Goal: Task Accomplishment & Management: Use online tool/utility

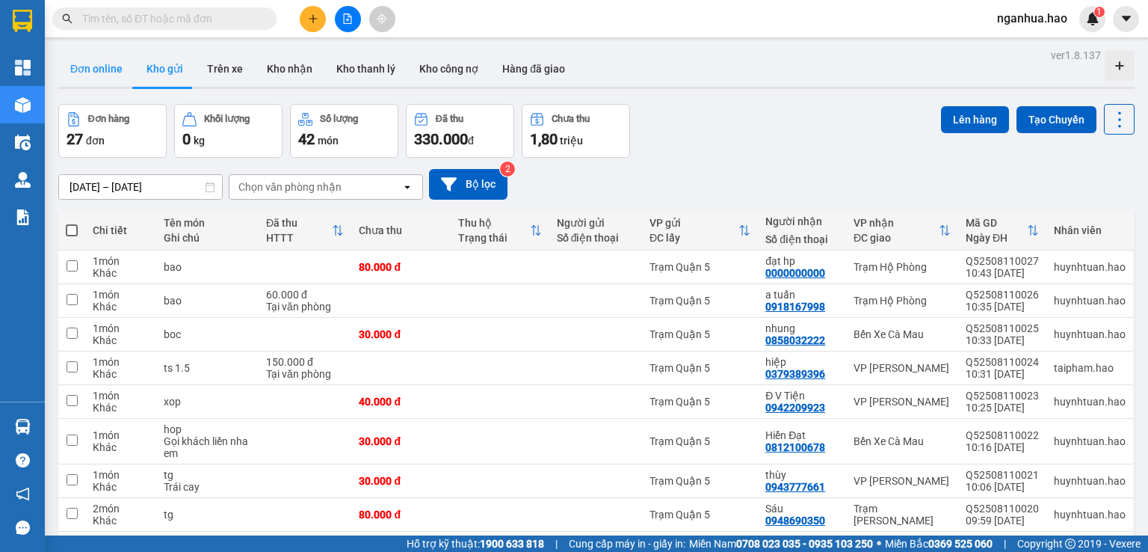
click at [111, 67] on button "Đơn online" at bounding box center [96, 69] width 76 height 36
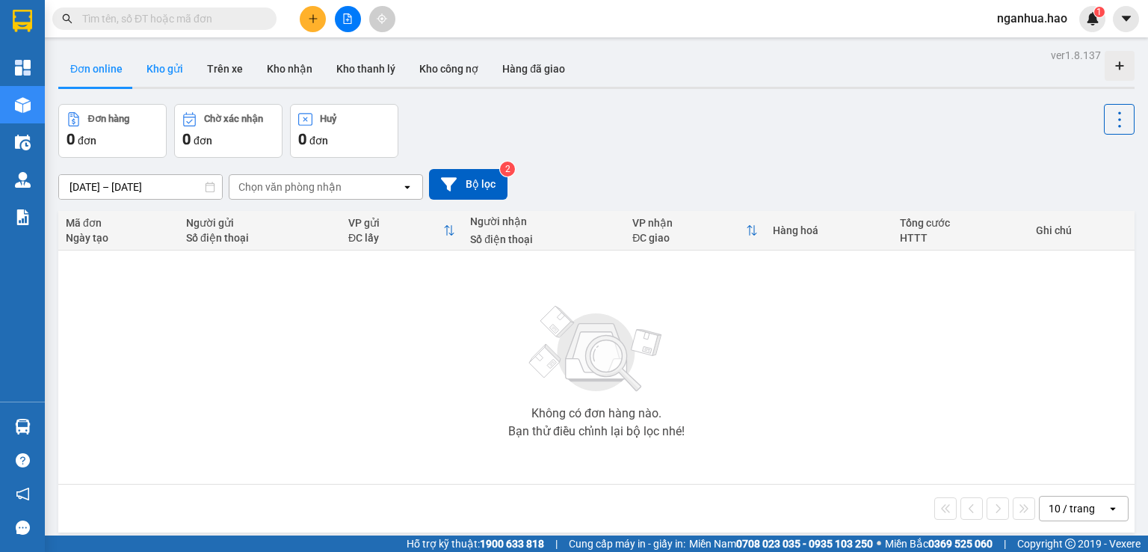
click at [157, 67] on button "Kho gửi" at bounding box center [165, 69] width 61 height 36
type input "[DATE] – [DATE]"
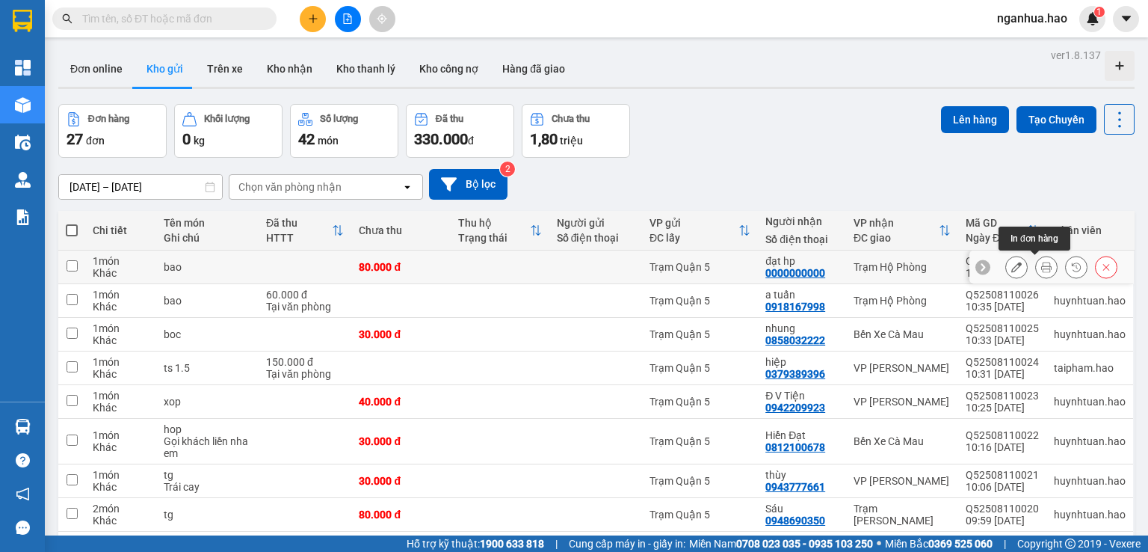
click at [1042, 266] on icon at bounding box center [1047, 267] width 10 height 10
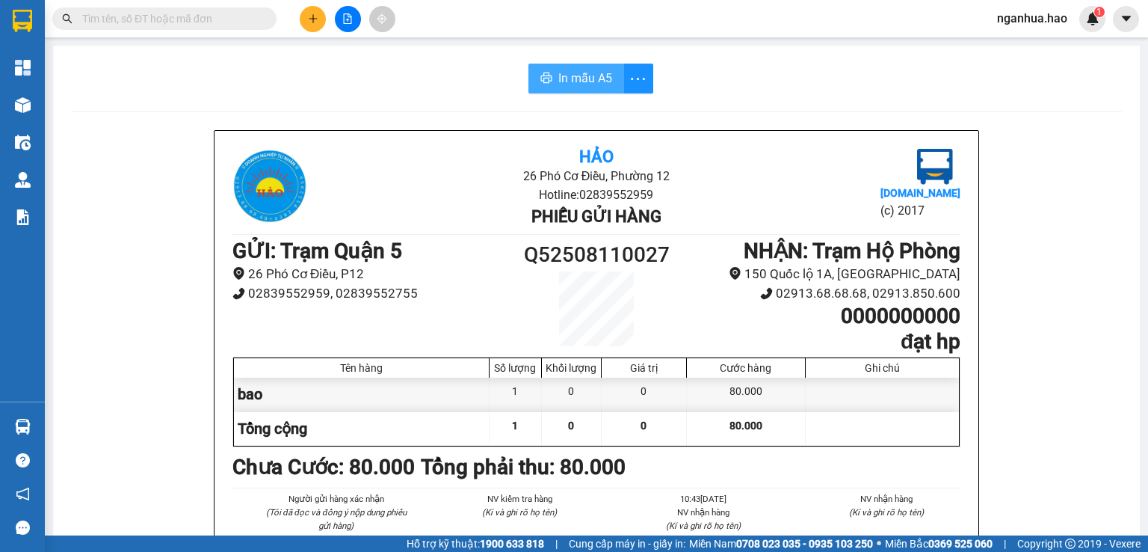
click at [559, 74] on span "In mẫu A5" at bounding box center [586, 78] width 54 height 19
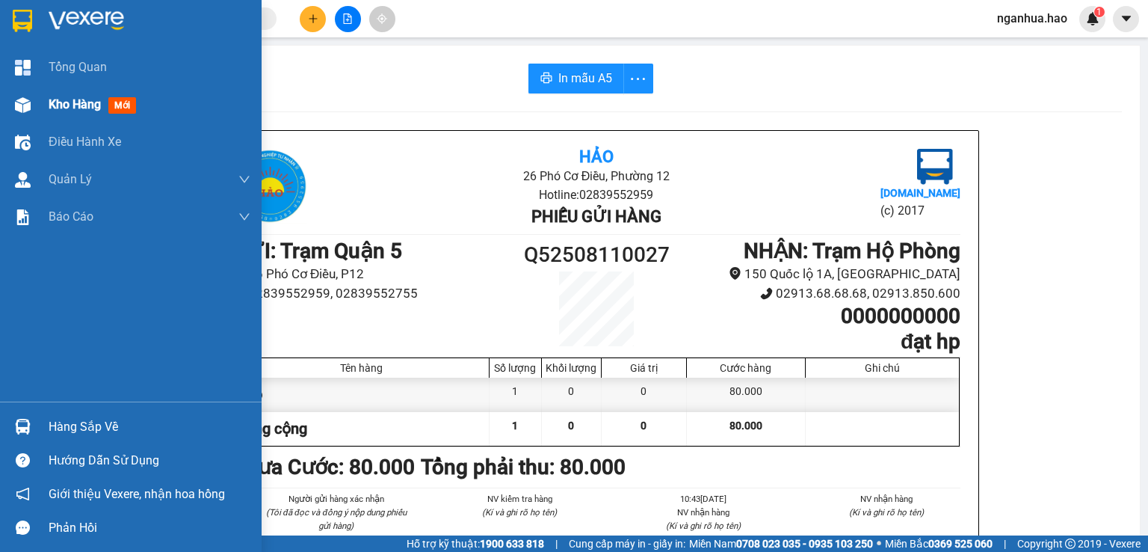
click at [74, 105] on span "Kho hàng" at bounding box center [75, 104] width 52 height 14
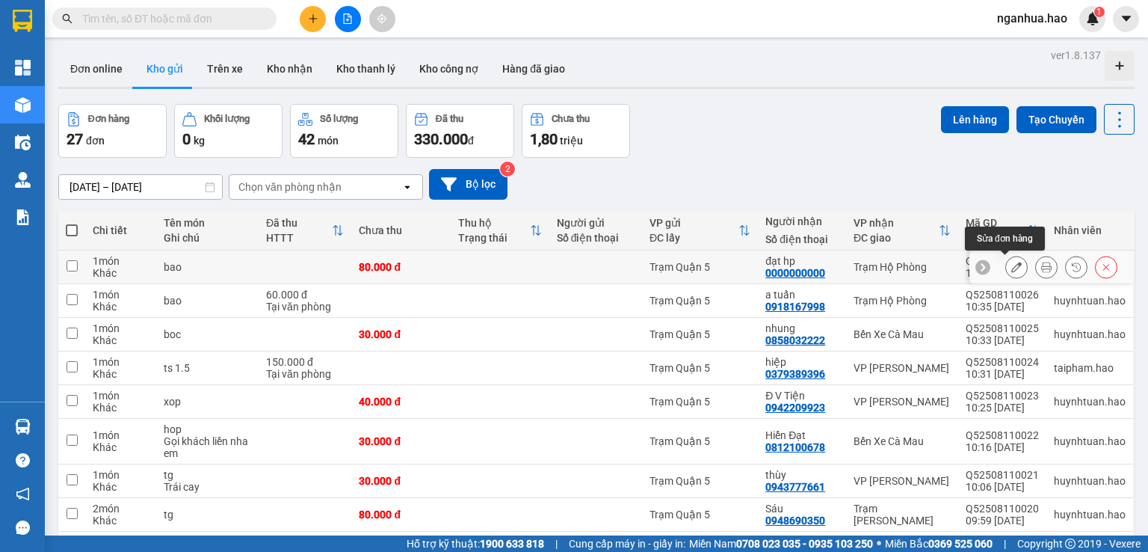
click at [1011, 265] on button at bounding box center [1016, 267] width 21 height 26
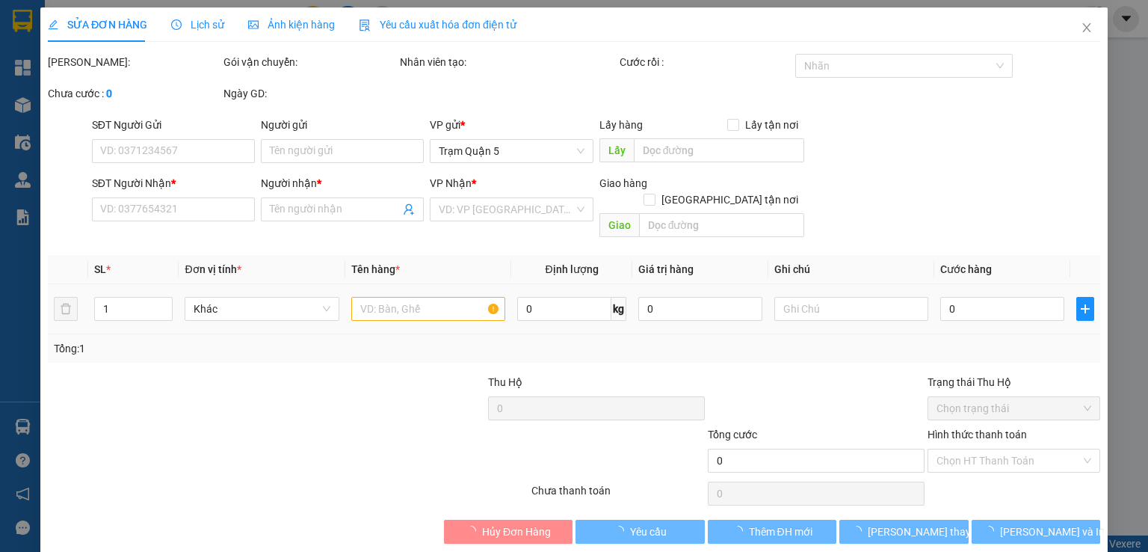
type input "0000000000"
type input "đạt hp"
type input "80.000"
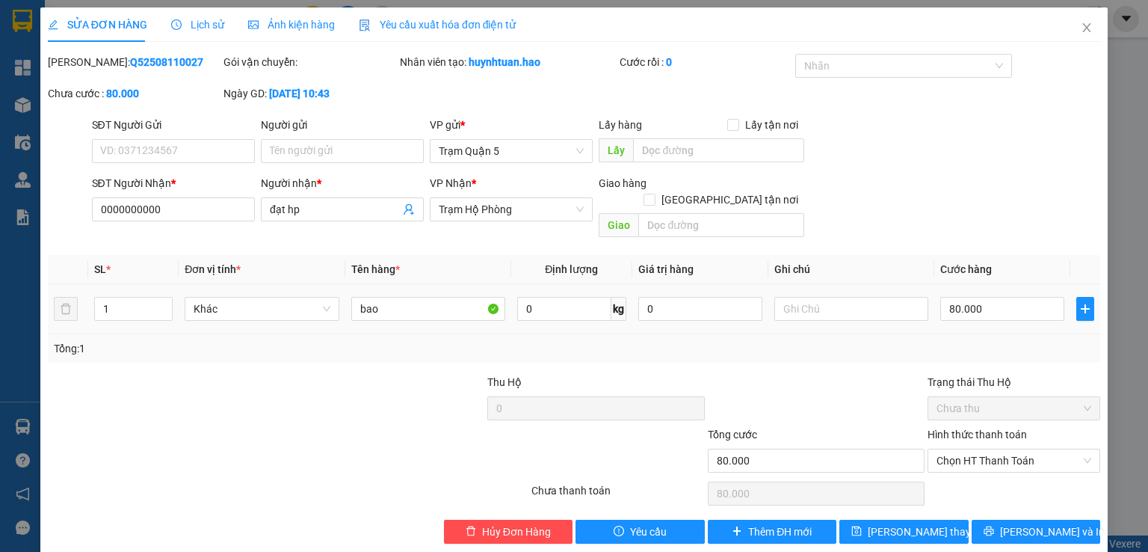
click at [426, 26] on span "Yêu cầu xuất hóa đơn điện tử" at bounding box center [438, 25] width 158 height 12
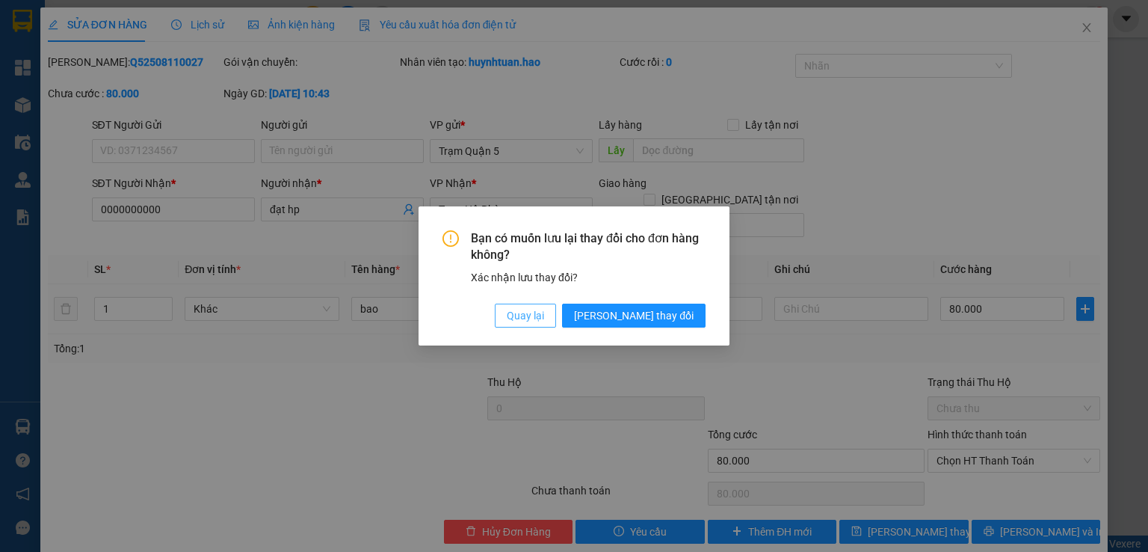
click at [544, 319] on span "Quay lại" at bounding box center [525, 315] width 37 height 16
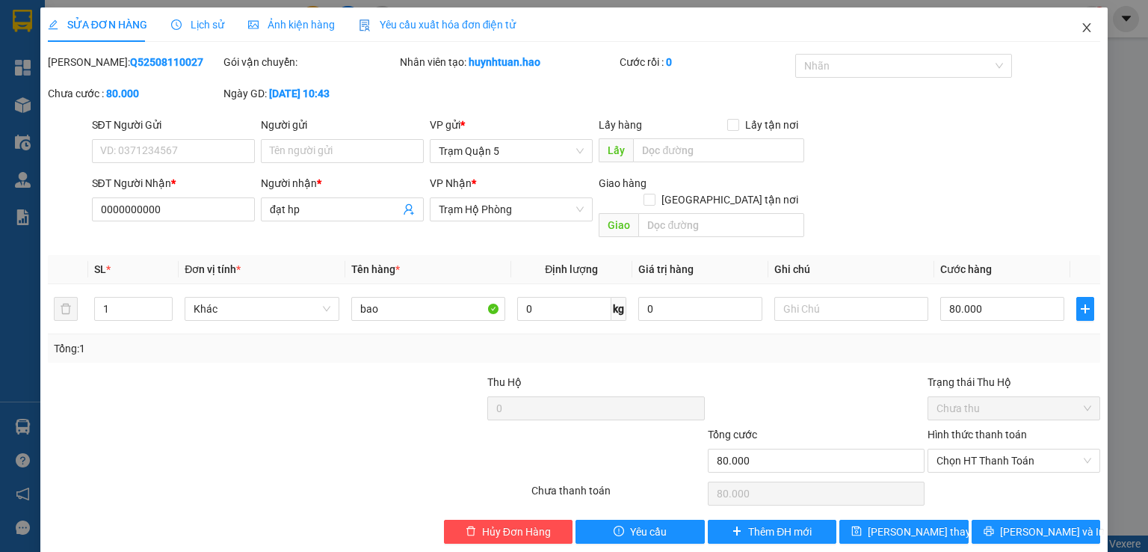
click at [1083, 28] on icon "close" at bounding box center [1087, 27] width 8 height 9
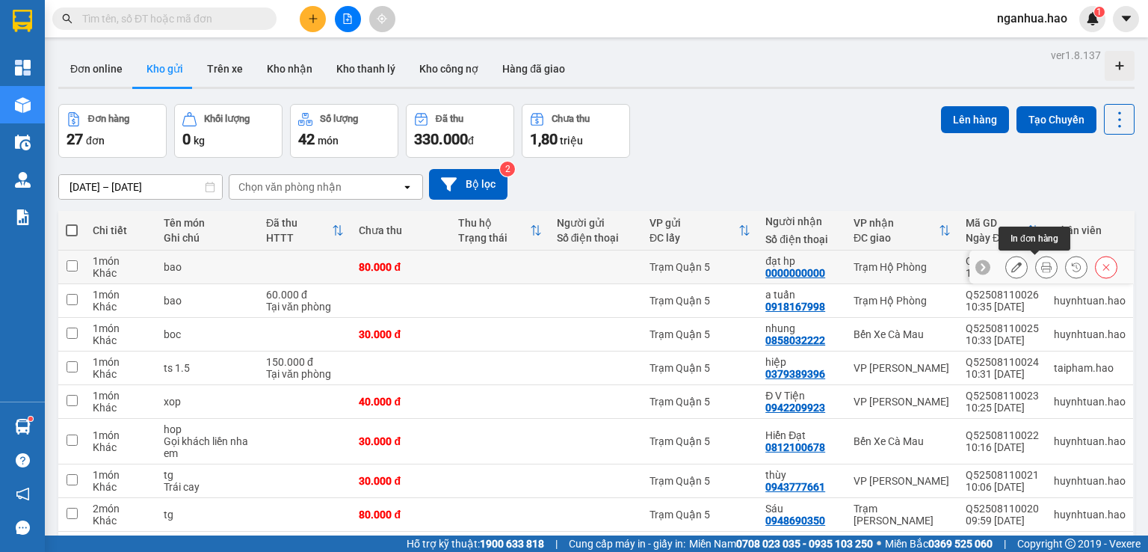
click at [1042, 268] on icon at bounding box center [1047, 267] width 10 height 10
